Goal: Find specific page/section: Find specific page/section

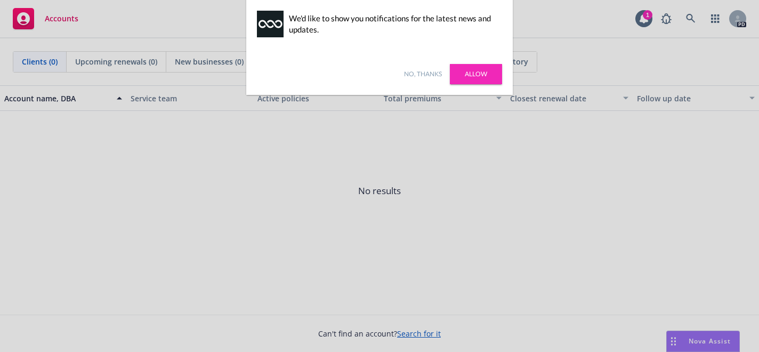
click at [482, 69] on link "Allow" at bounding box center [476, 74] width 52 height 20
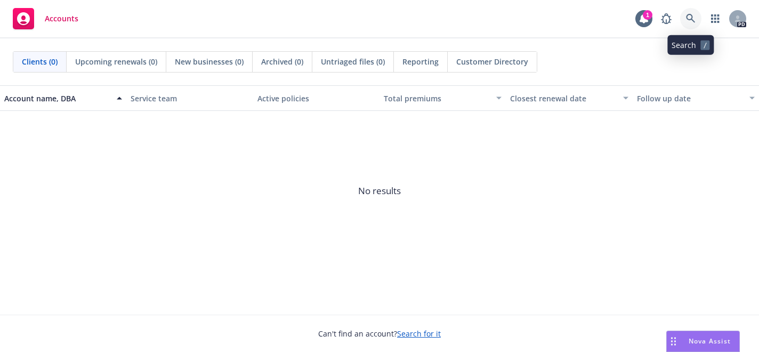
click at [690, 15] on icon at bounding box center [690, 18] width 9 height 9
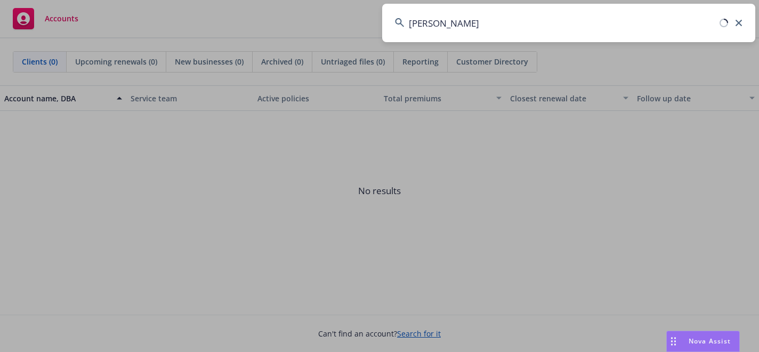
type input "pagaya"
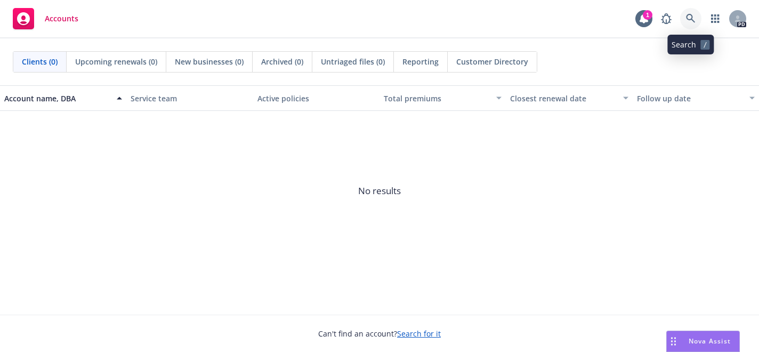
click at [690, 18] on icon at bounding box center [691, 19] width 10 height 10
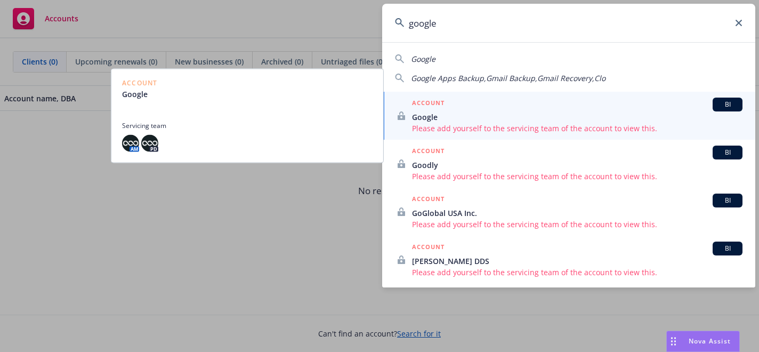
click at [425, 56] on span "Google" at bounding box center [423, 59] width 25 height 10
type input "Google"
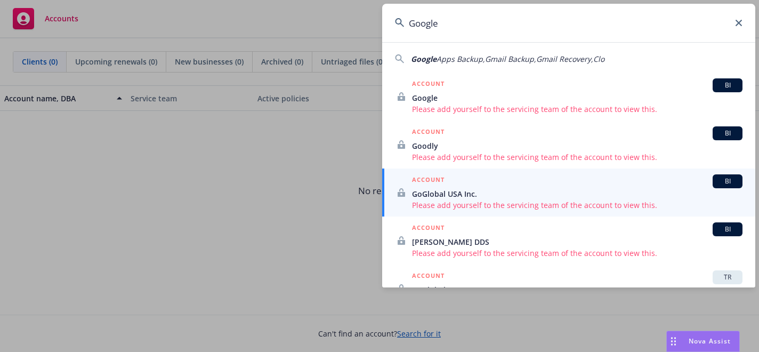
click at [735, 21] on icon at bounding box center [738, 23] width 6 height 6
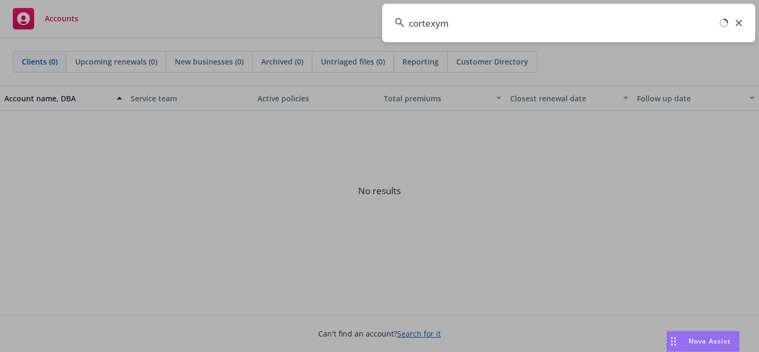
type input "cortexyme"
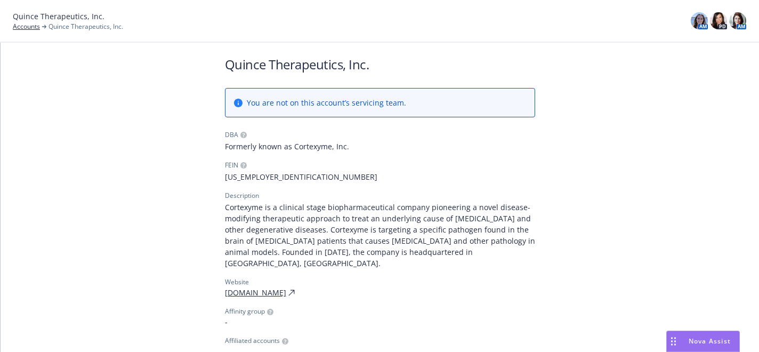
scroll to position [6, 0]
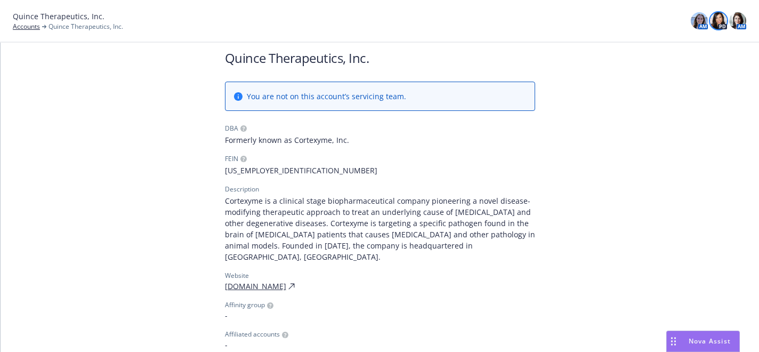
click at [721, 20] on img at bounding box center [718, 20] width 17 height 17
click at [412, 52] on h1 "Quince Therapeutics, Inc." at bounding box center [380, 58] width 310 height 18
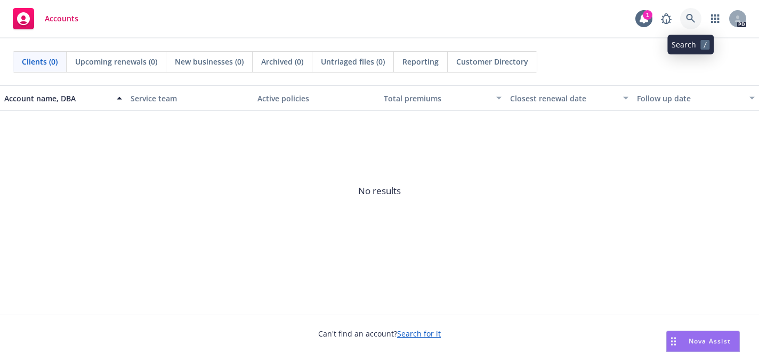
click at [691, 19] on icon at bounding box center [690, 18] width 9 height 9
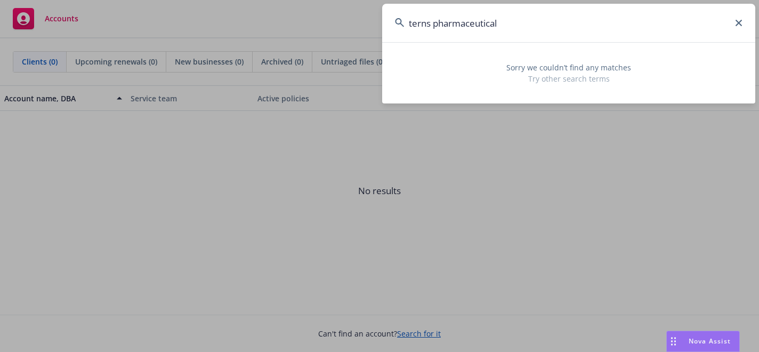
type input "terns pharmaceutical"
